Goal: Information Seeking & Learning: Learn about a topic

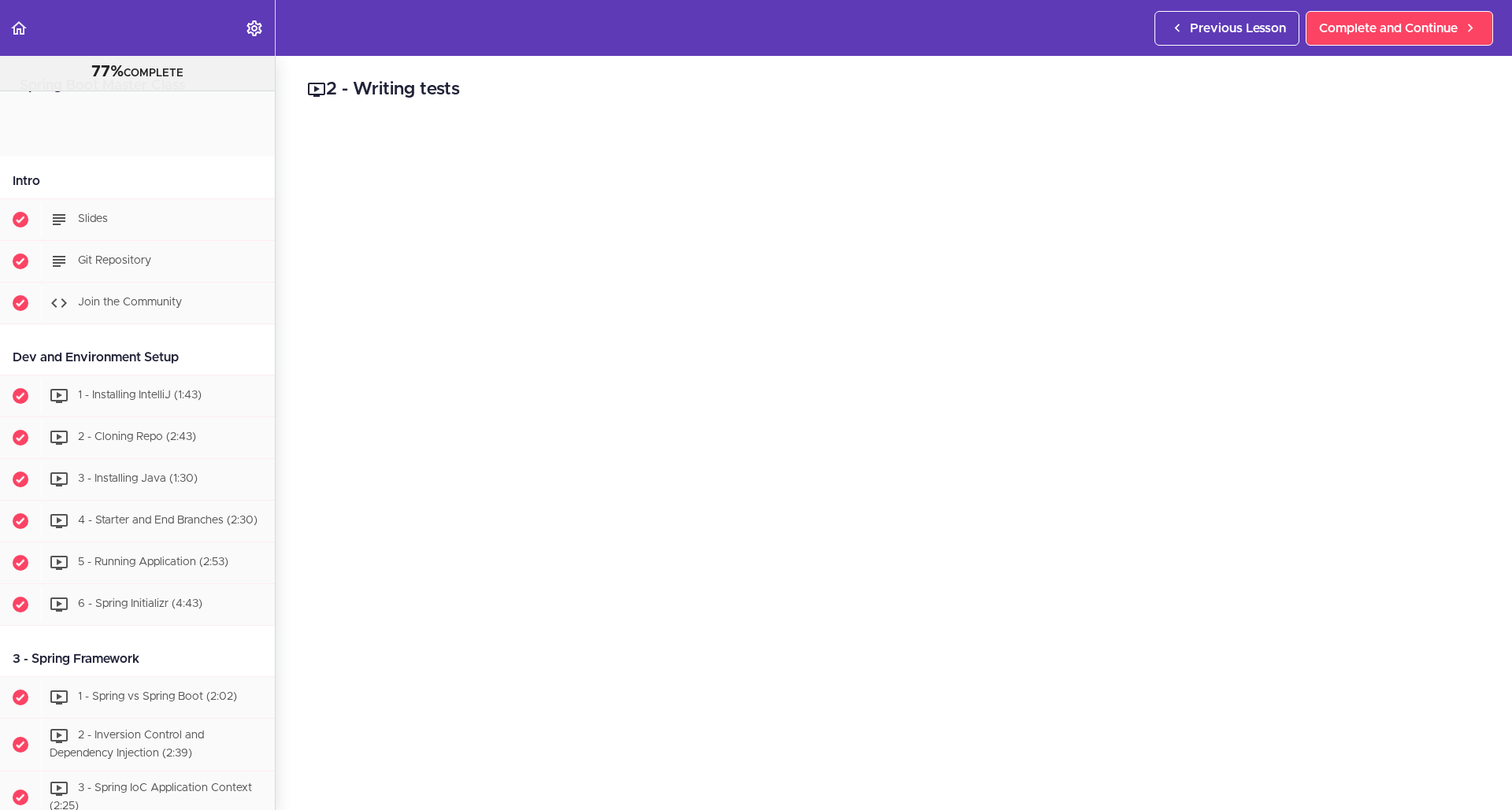
scroll to position [6710, 0]
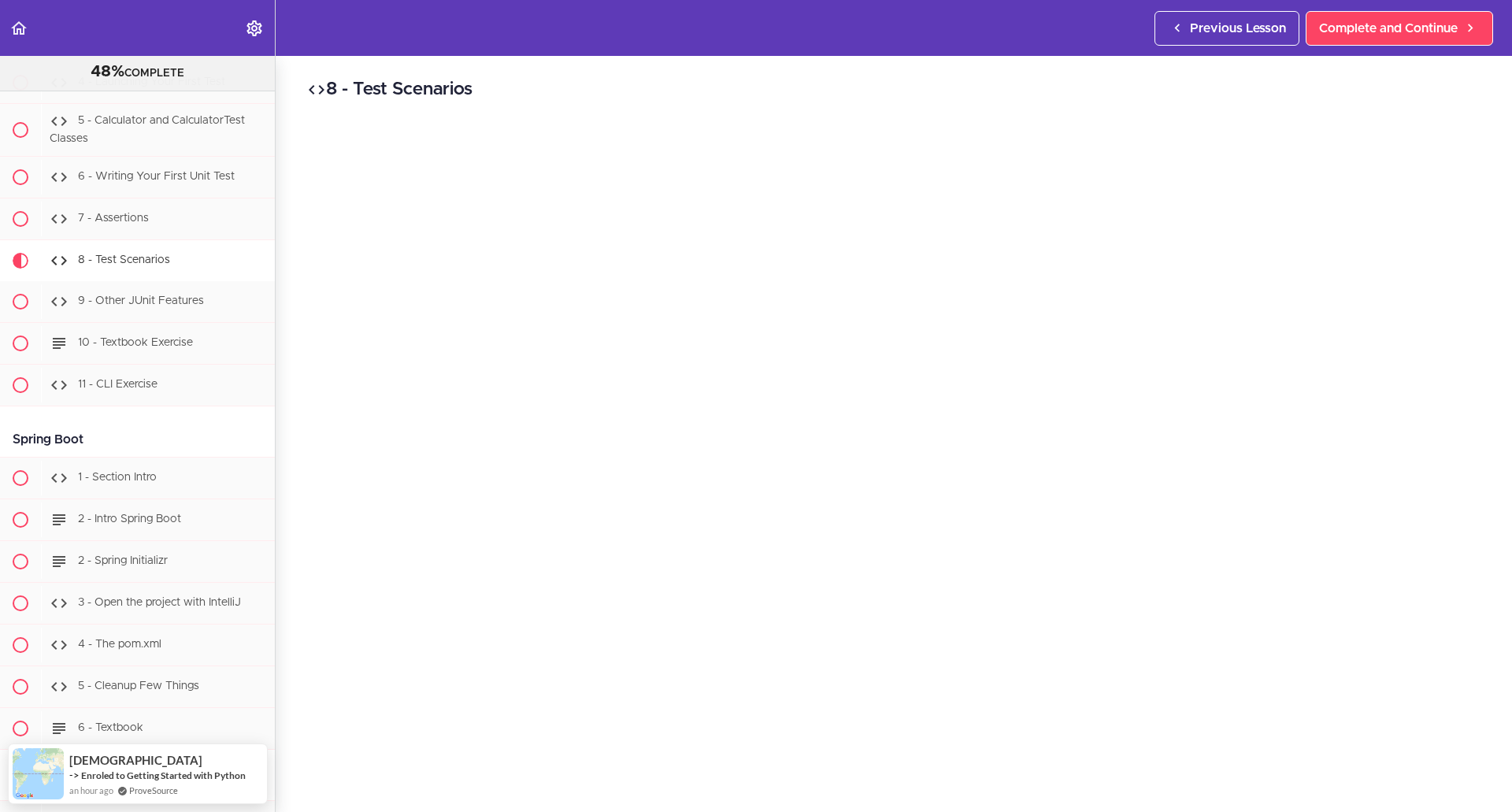
scroll to position [14046, 0]
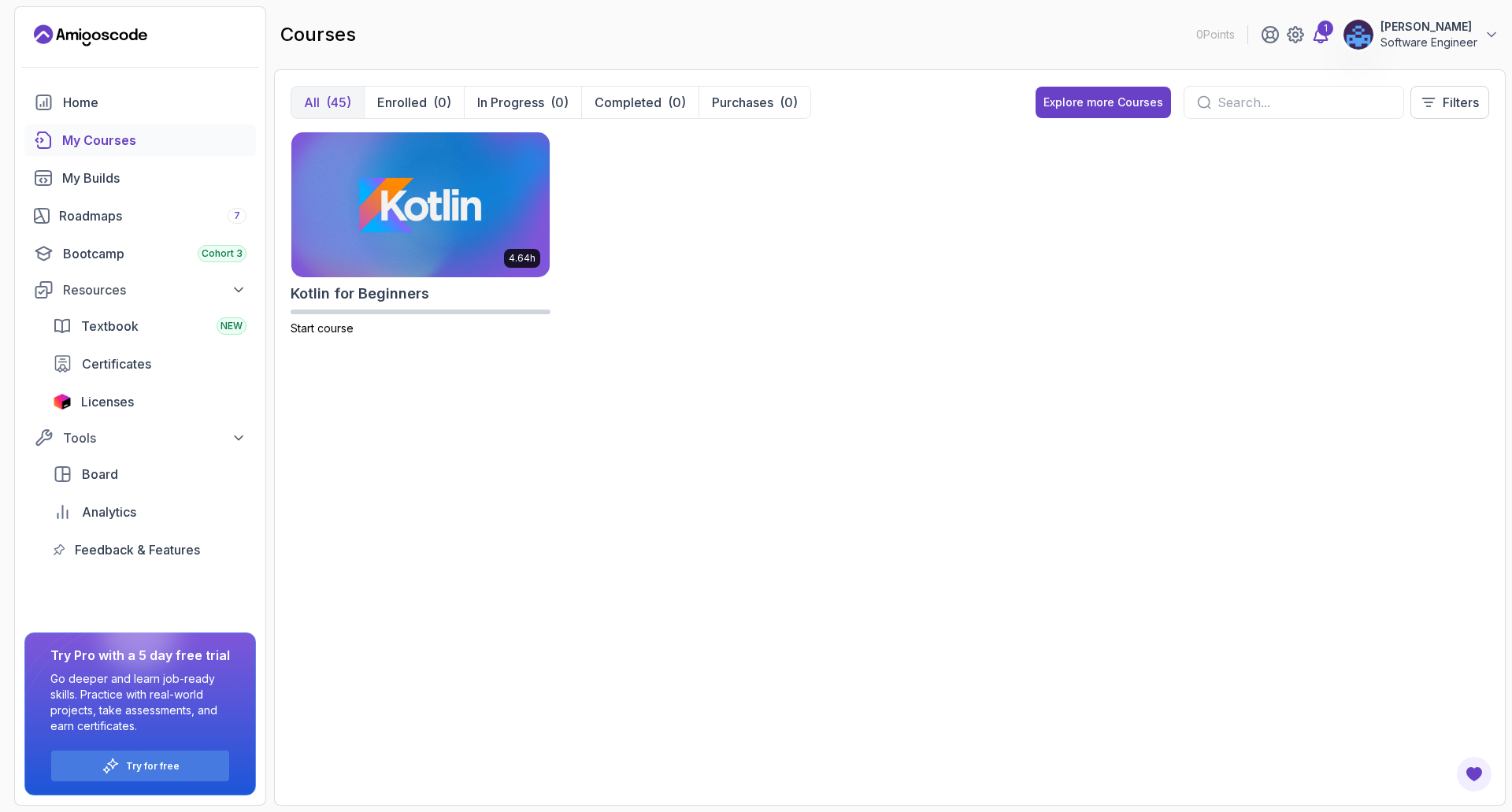
click at [1322, 36] on icon at bounding box center [1320, 35] width 19 height 19
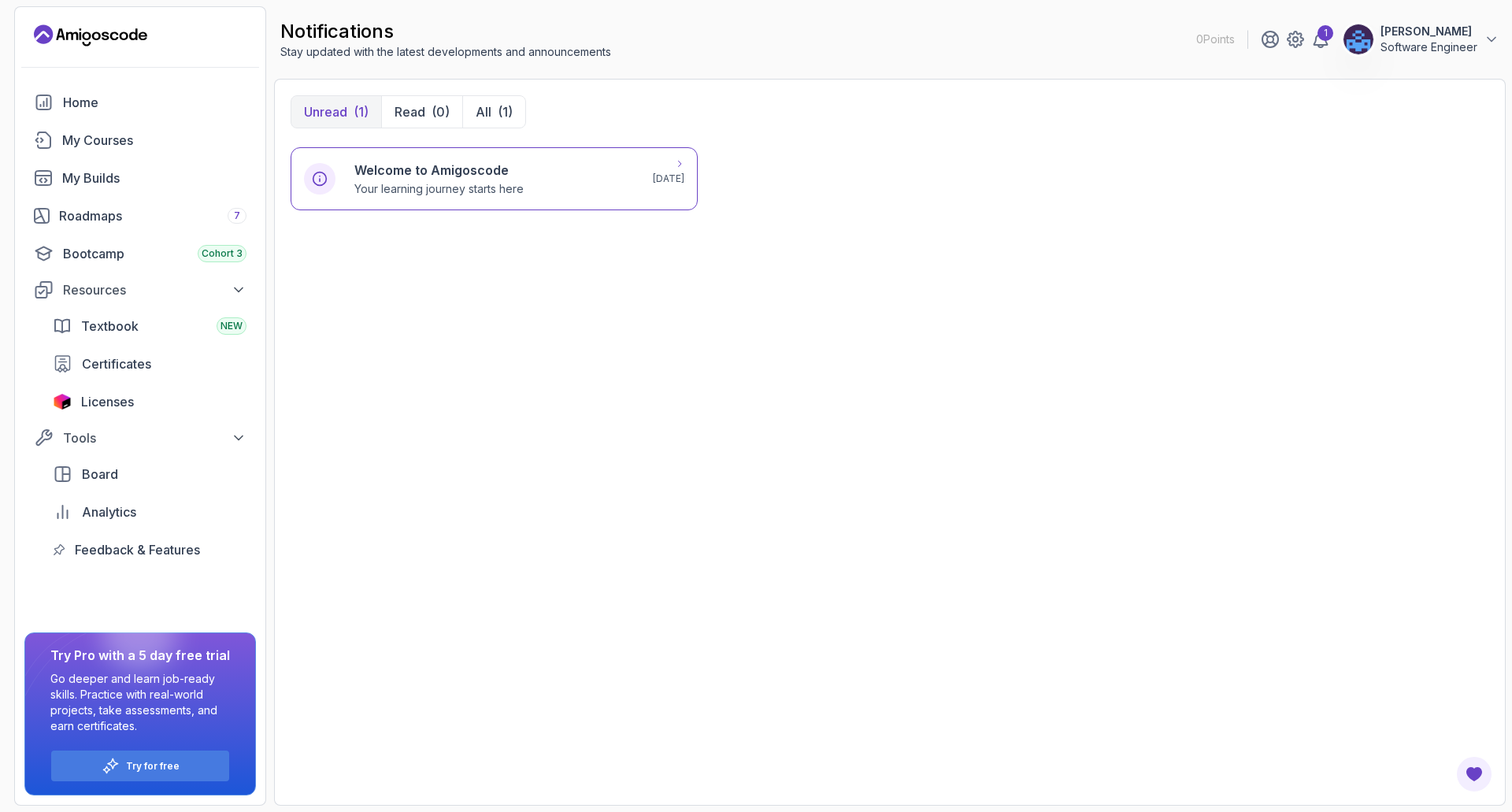
click at [564, 204] on div "Welcome to Amigoscode Your learning journey starts here 3 months ago" at bounding box center [494, 179] width 407 height 63
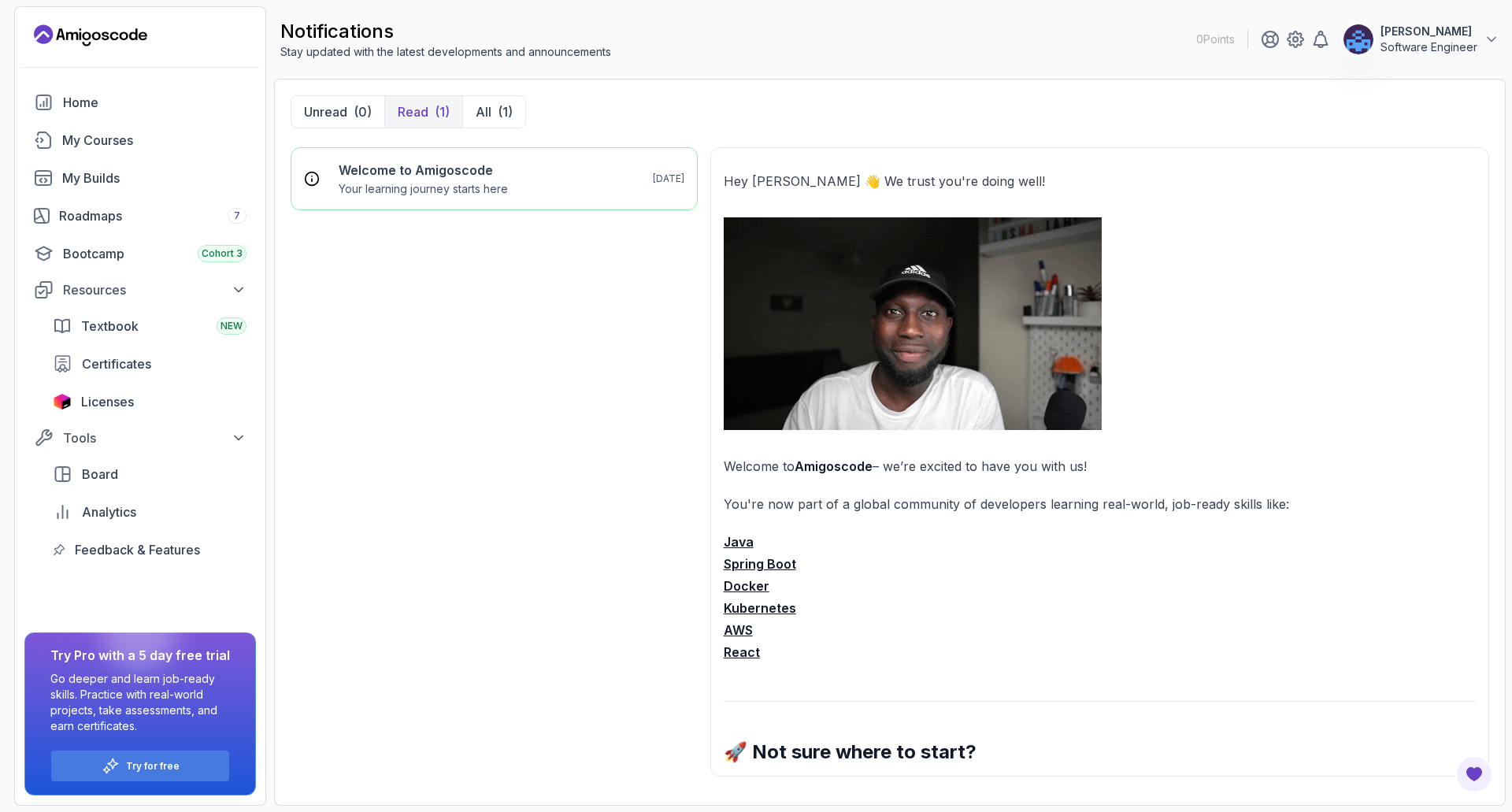
click at [669, 766] on div "Welcome to Amigoscode Your learning journey starts here 3 months ago" at bounding box center [494, 468] width 407 height 642
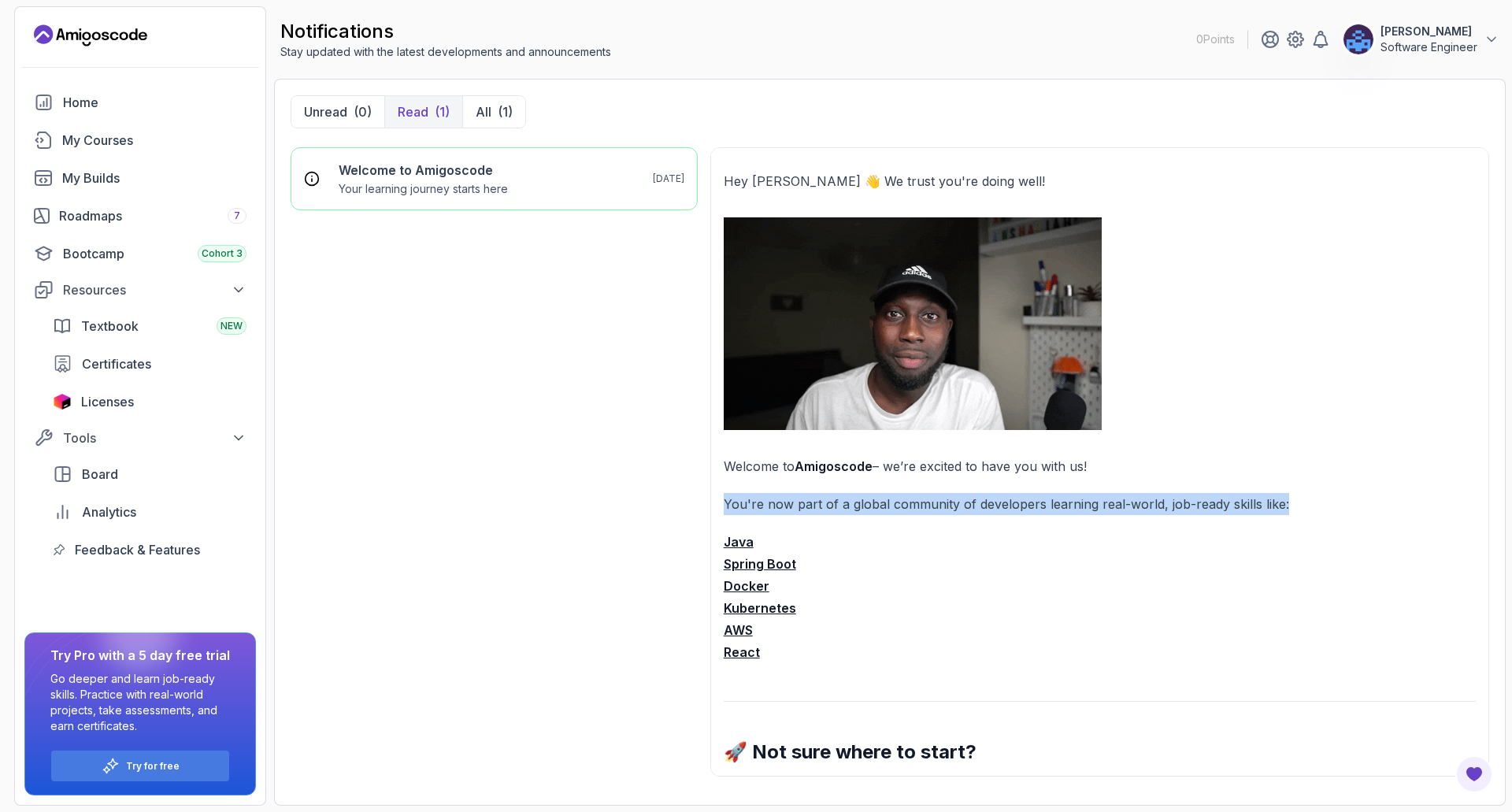
drag, startPoint x: 724, startPoint y: 500, endPoint x: 1287, endPoint y: 500, distance: 563.0
click at [1287, 500] on p "You're now part of a global community of developers learning real-world, job-re…" at bounding box center [1099, 504] width 752 height 22
drag, startPoint x: 1287, startPoint y: 500, endPoint x: 719, endPoint y: 506, distance: 568.0
click at [719, 506] on div "Hey Amigo 👋 We trust you're doing well! Welcome to Amigoscode – we’re excited t…" at bounding box center [1099, 462] width 778 height 629
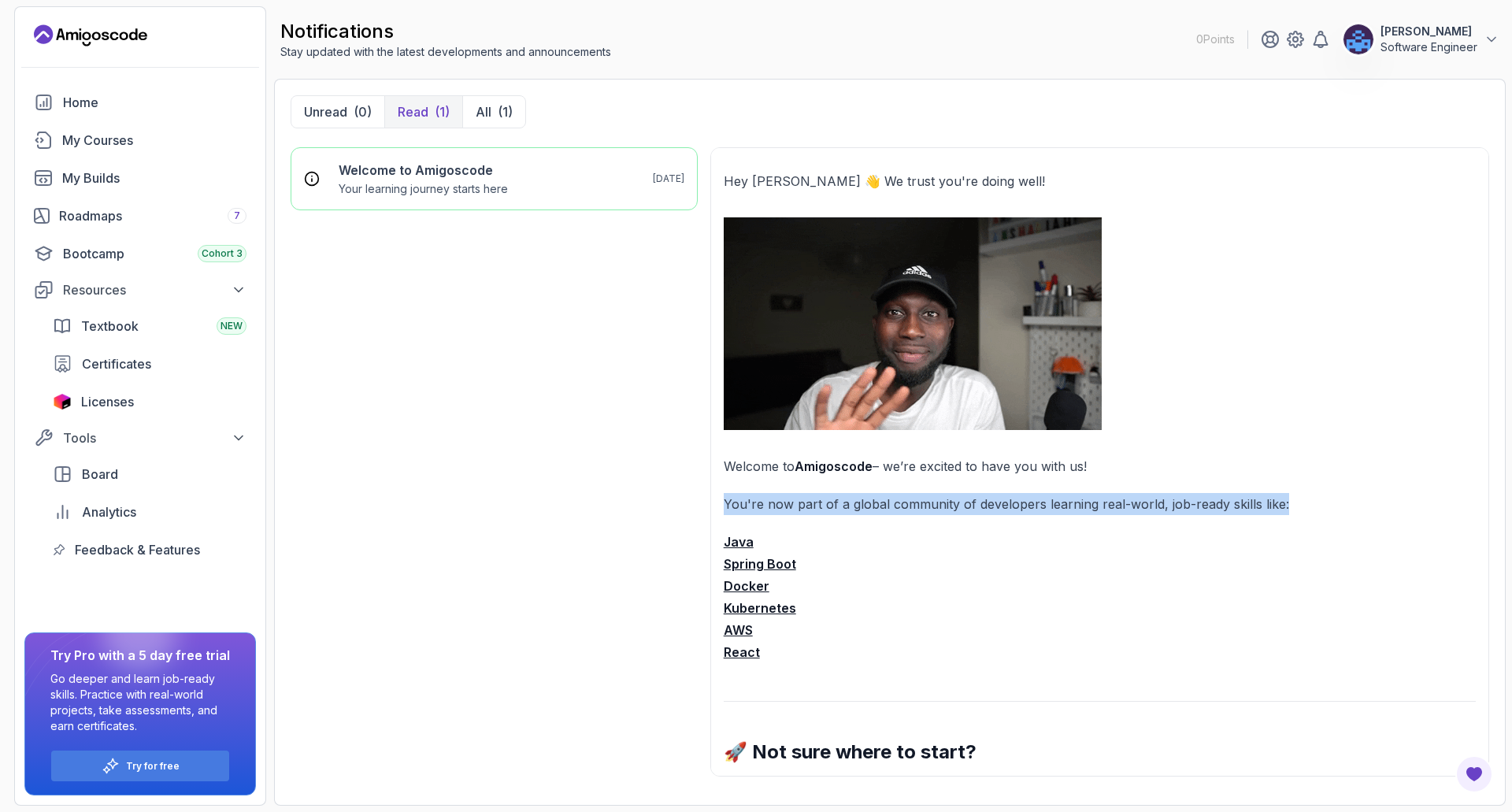
click at [719, 506] on div "Hey Amigo 👋 We trust you're doing well! Welcome to Amigoscode – we’re excited t…" at bounding box center [1099, 462] width 778 height 629
drag, startPoint x: 721, startPoint y: 502, endPoint x: 1298, endPoint y: 507, distance: 577.0
click at [1298, 507] on div "Hey Amigo 👋 We trust you're doing well! Welcome to Amigoscode – we’re excited t…" at bounding box center [1099, 462] width 778 height 629
click at [1298, 507] on p "You're now part of a global community of developers learning real-world, job-re…" at bounding box center [1099, 504] width 752 height 22
drag, startPoint x: 1298, startPoint y: 507, endPoint x: 732, endPoint y: 511, distance: 566.0
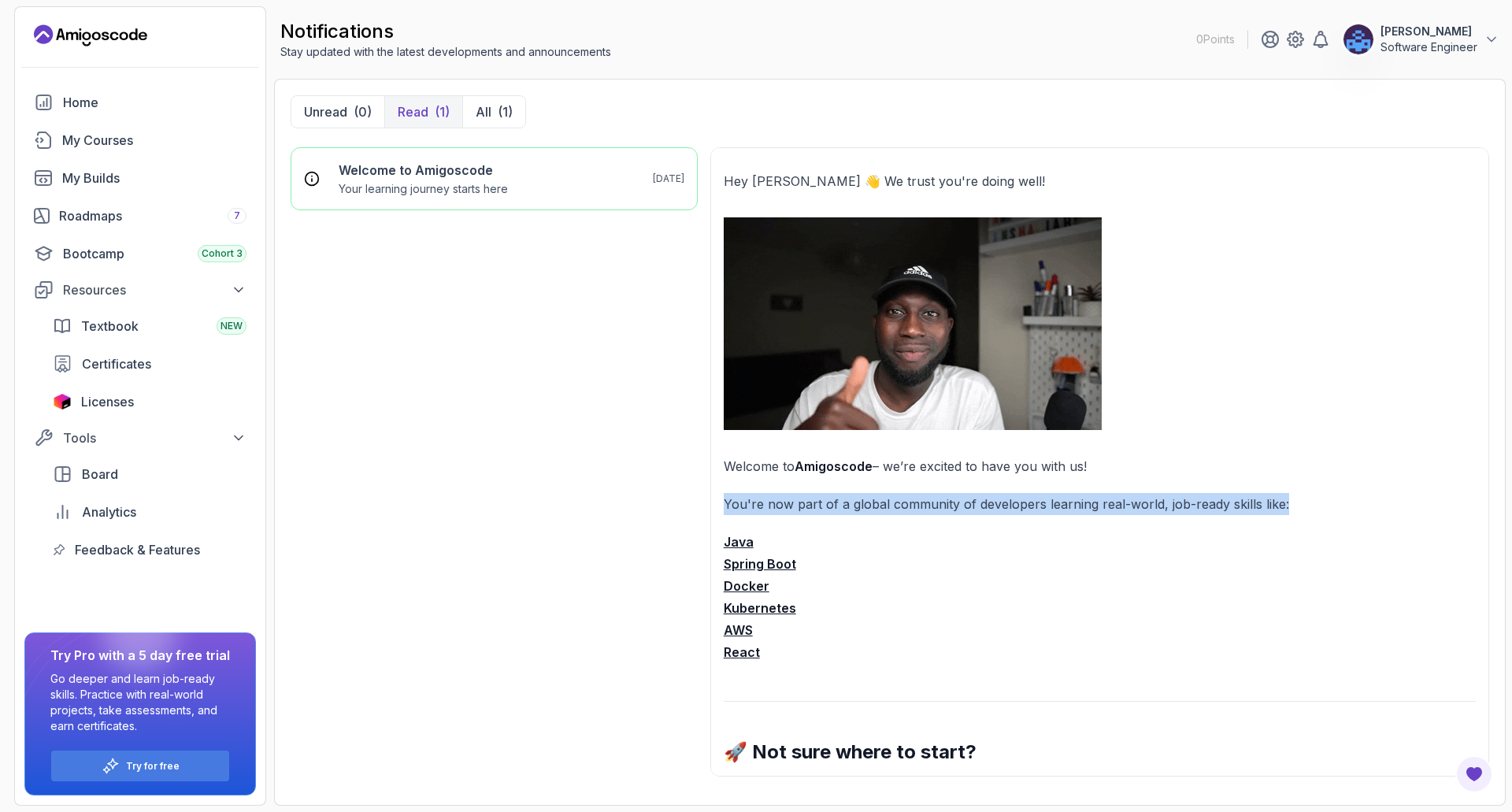
click at [732, 511] on p "You're now part of a global community of developers learning real-world, job-re…" at bounding box center [1099, 504] width 752 height 22
click at [729, 509] on p "You're now part of a global community of developers learning real-world, job-re…" at bounding box center [1099, 504] width 752 height 22
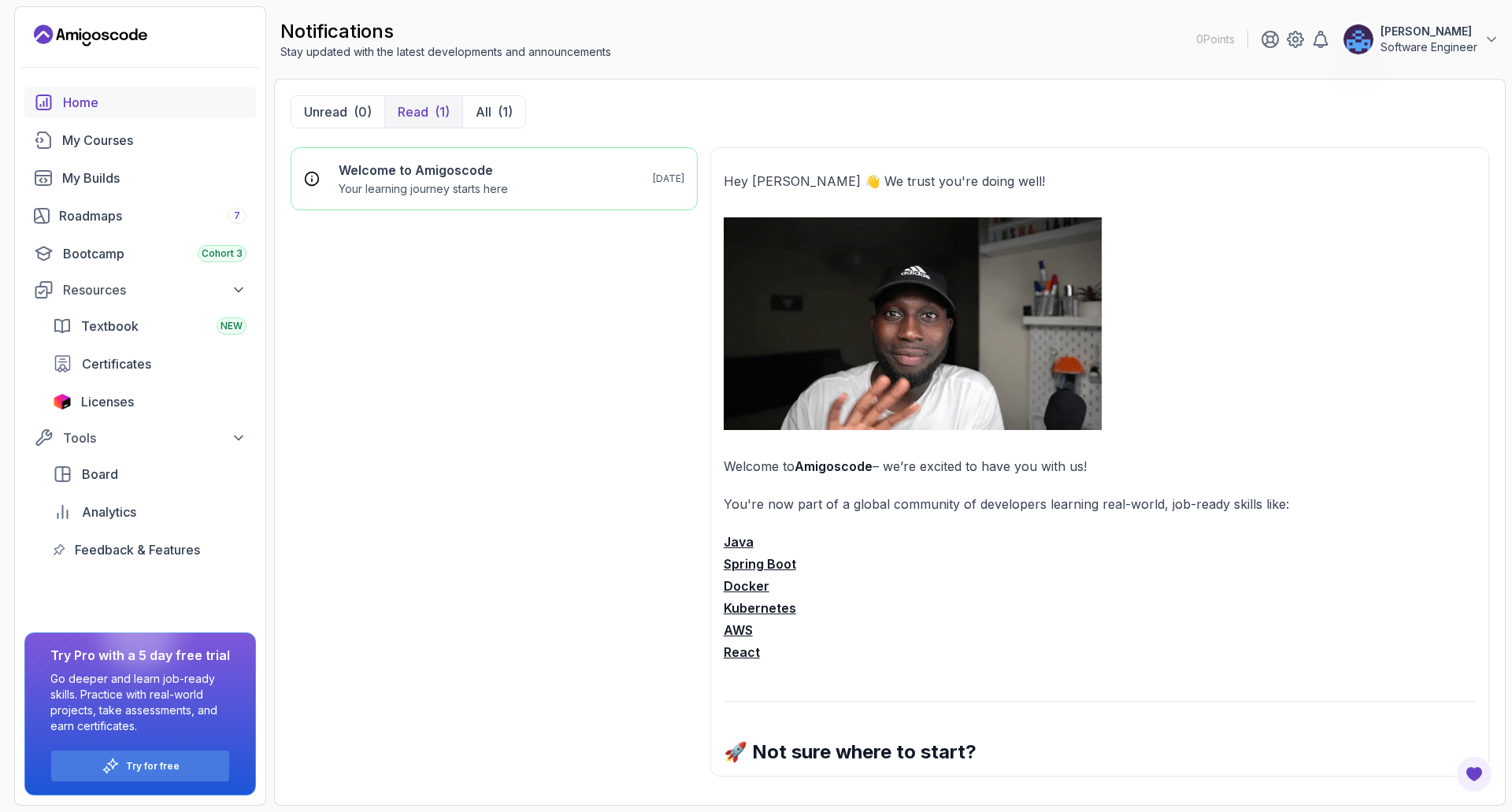
click at [96, 101] on div "Home" at bounding box center [154, 102] width 183 height 19
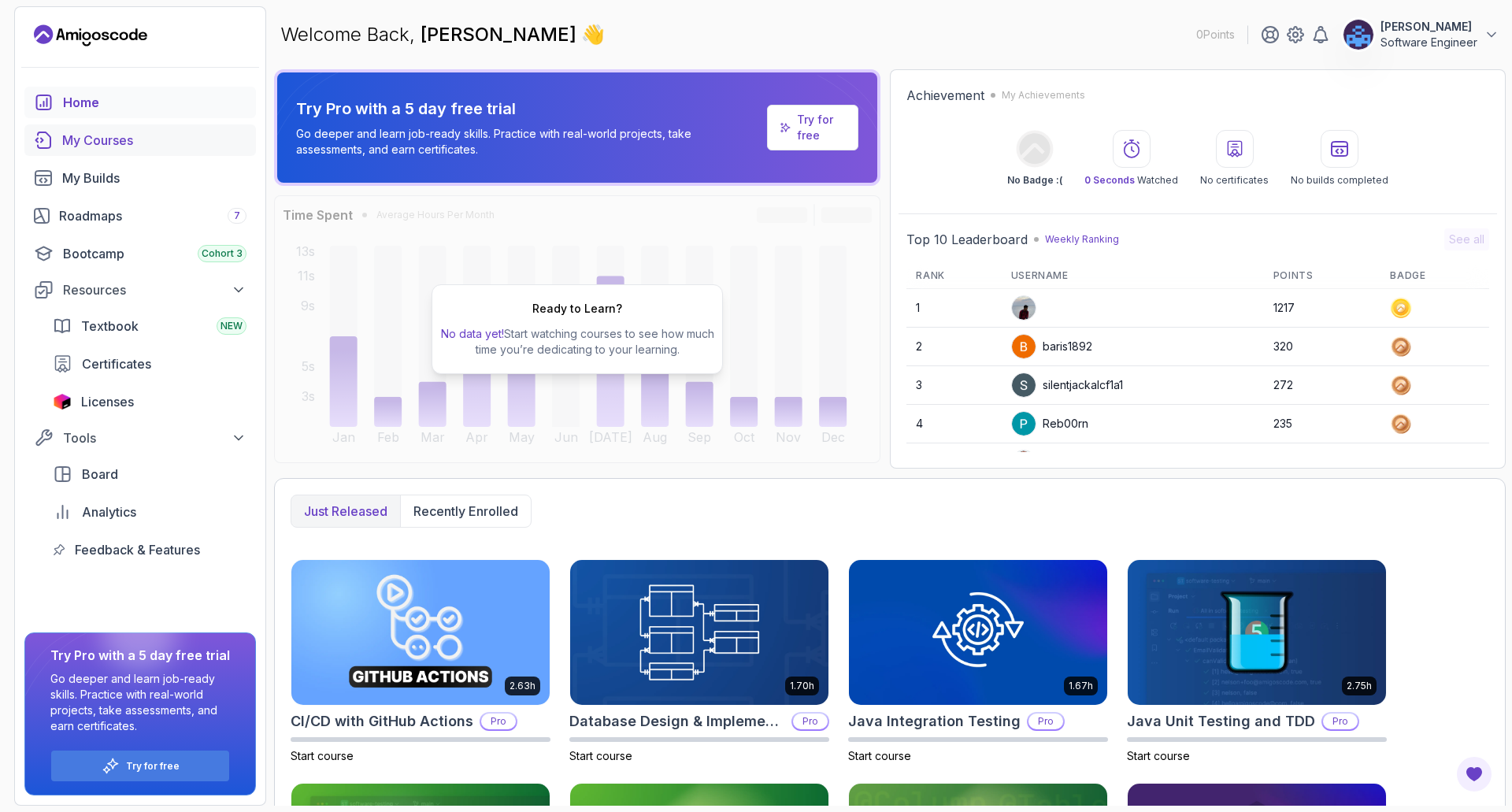
click at [122, 147] on div "My Courses" at bounding box center [154, 139] width 184 height 19
